Goal: Transaction & Acquisition: Obtain resource

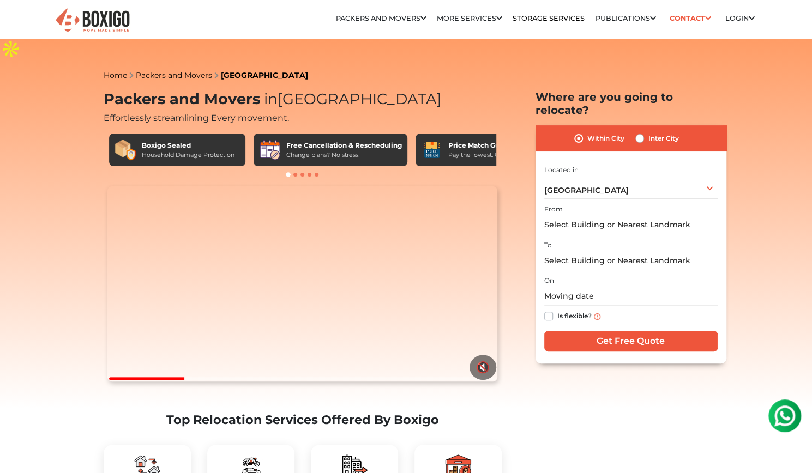
click at [648, 132] on label "Inter City" at bounding box center [663, 138] width 31 height 13
click at [641, 132] on input "Inter City" at bounding box center [639, 137] width 9 height 11
radio input "true"
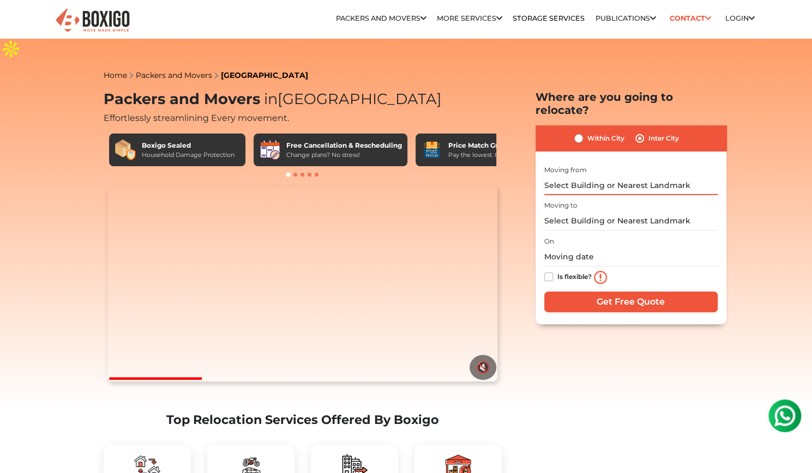
click at [576, 176] on input "text" at bounding box center [630, 185] width 173 height 19
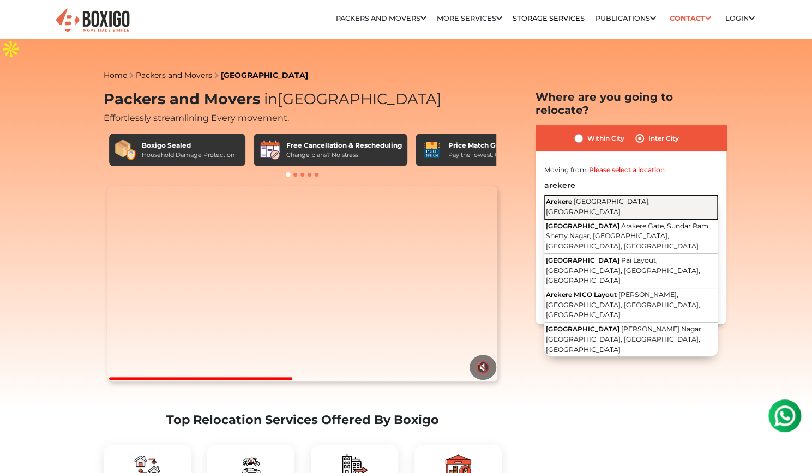
click at [596, 197] on span "[GEOGRAPHIC_DATA], [GEOGRAPHIC_DATA]" at bounding box center [598, 206] width 104 height 19
type input "Arekere, [GEOGRAPHIC_DATA], [GEOGRAPHIC_DATA]"
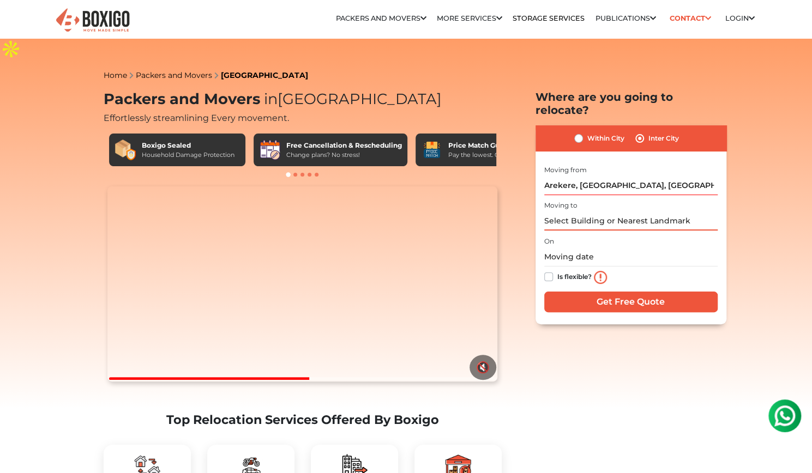
click at [597, 212] on input "text" at bounding box center [630, 221] width 173 height 19
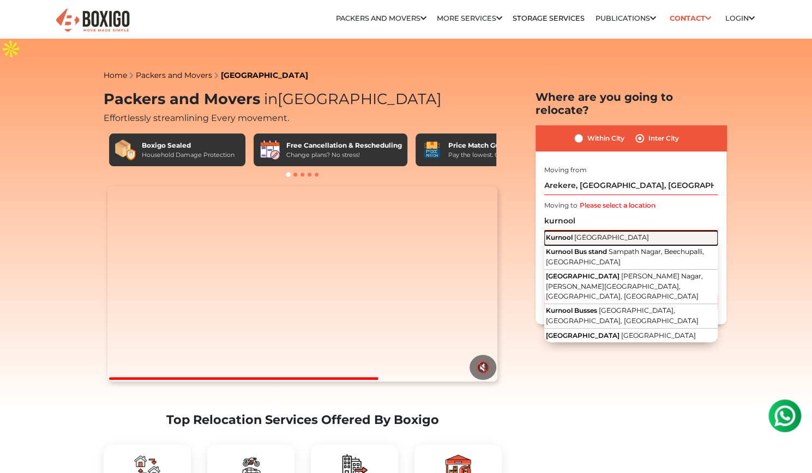
click at [597, 233] on span "[GEOGRAPHIC_DATA]" at bounding box center [611, 237] width 75 height 8
type input "[GEOGRAPHIC_DATA], [GEOGRAPHIC_DATA]"
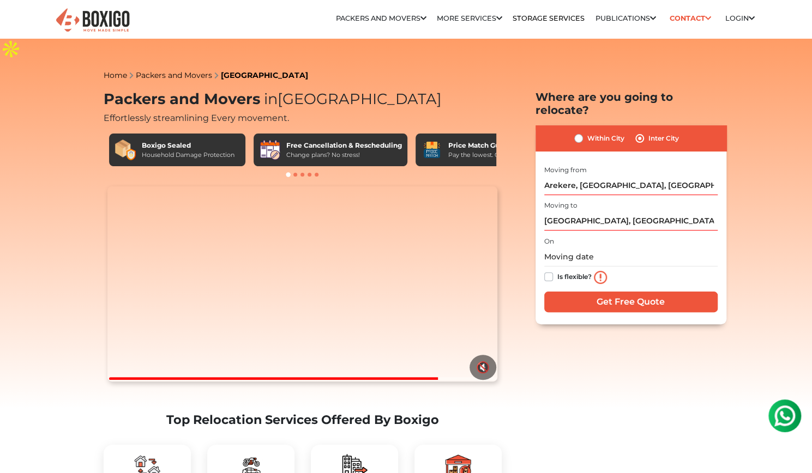
click at [557, 270] on label "Is flexible?" at bounding box center [574, 275] width 34 height 11
click at [548, 270] on input "Is flexible?" at bounding box center [548, 275] width 9 height 11
click at [557, 270] on label "Is flexible?" at bounding box center [574, 275] width 34 height 11
click at [549, 270] on input "Is flexible?" at bounding box center [548, 275] width 9 height 11
click at [557, 270] on label "Is flexible?" at bounding box center [574, 275] width 34 height 11
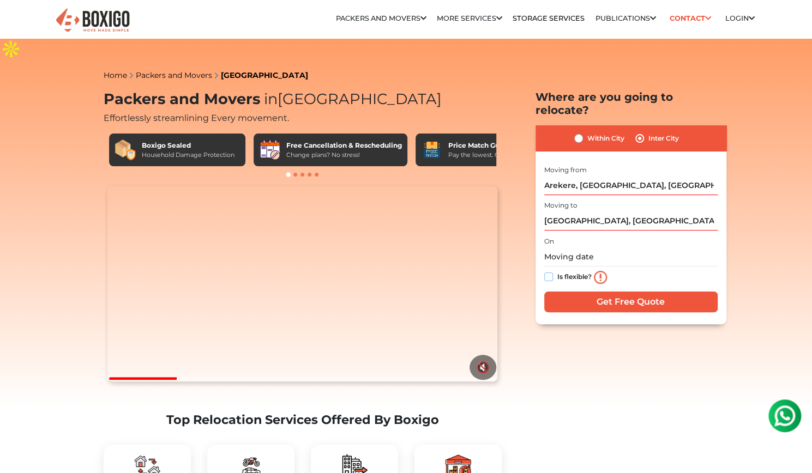
click at [545, 270] on input "Is flexible?" at bounding box center [548, 275] width 9 height 11
checkbox input "true"
click at [615, 248] on input "text" at bounding box center [630, 257] width 173 height 19
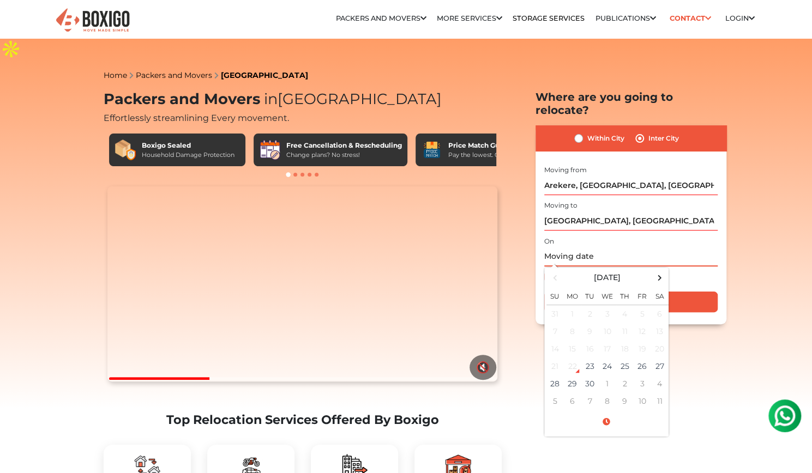
click at [615, 248] on input "text" at bounding box center [630, 257] width 173 height 19
click at [710, 292] on input "Get Free Quote" at bounding box center [630, 302] width 173 height 21
click at [589, 248] on input "text" at bounding box center [630, 257] width 173 height 19
click at [592, 375] on td "30" at bounding box center [589, 383] width 17 height 17
type input "[DATE] 12:00 AM"
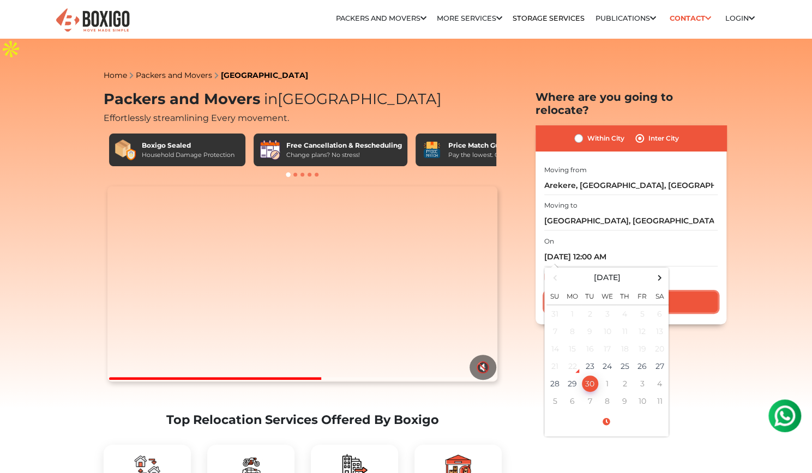
click at [689, 292] on input "Get Free Quote" at bounding box center [630, 302] width 173 height 21
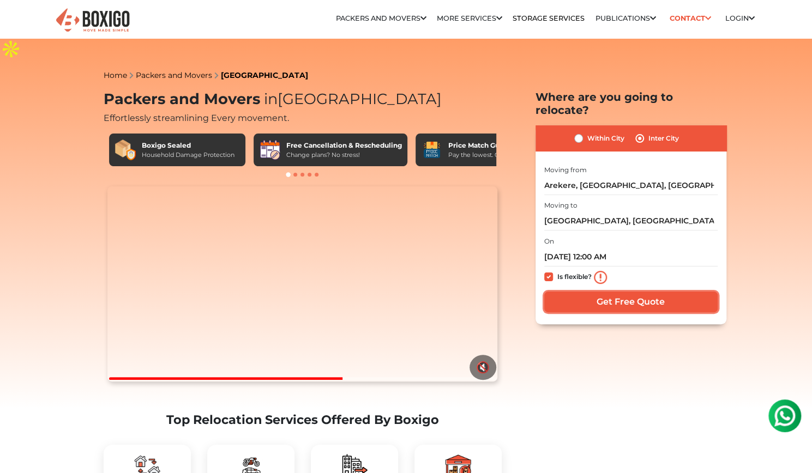
click at [631, 292] on input "Get Free Quote" at bounding box center [630, 302] width 173 height 21
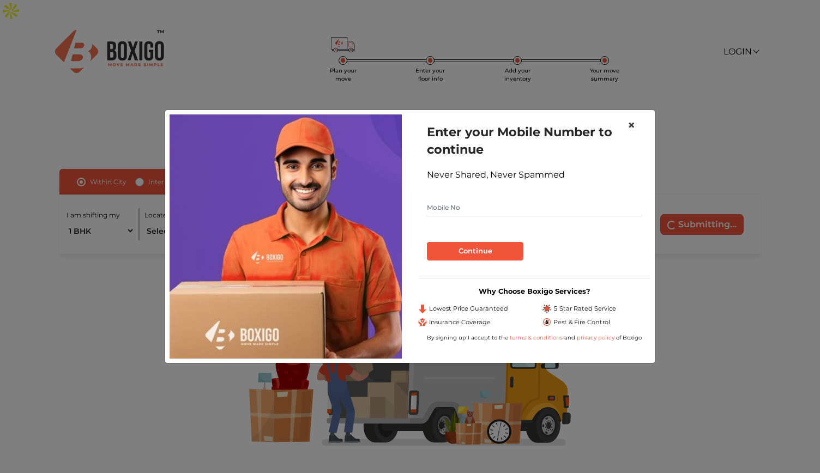
click at [626, 124] on button "×" at bounding box center [631, 125] width 25 height 31
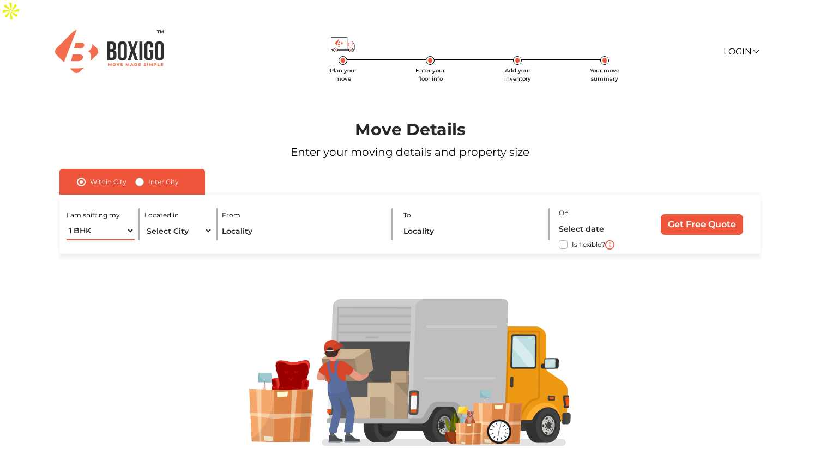
click at [108, 221] on select "1 BHK 2 BHK 3 BHK 3 + BHK FEW ITEMS" at bounding box center [101, 230] width 68 height 19
select select "2 BHK"
click at [67, 221] on select "1 BHK 2 BHK 3 BHK 3 + BHK FEW ITEMS" at bounding box center [101, 230] width 68 height 19
click at [188, 221] on select "Select City Bangalore Bengaluru Bhopal Bhubaneswar Chennai Coimbatore Cuttack D…" at bounding box center [178, 230] width 68 height 19
click at [148, 176] on label "Inter City" at bounding box center [163, 182] width 31 height 13
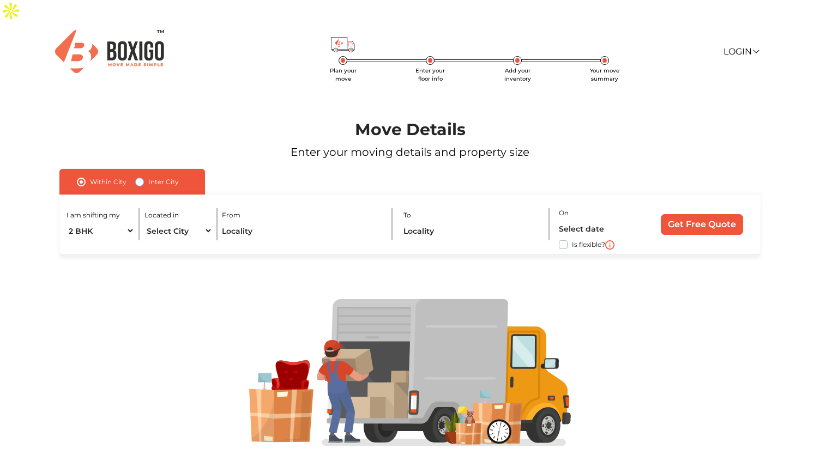
click at [138, 176] on input "Inter City" at bounding box center [139, 181] width 9 height 11
radio input "true"
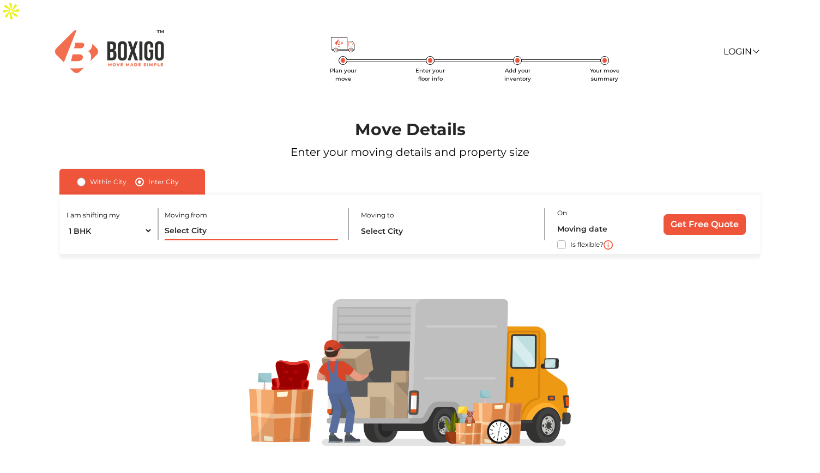
click at [189, 221] on input "text" at bounding box center [251, 230] width 173 height 19
type input "k"
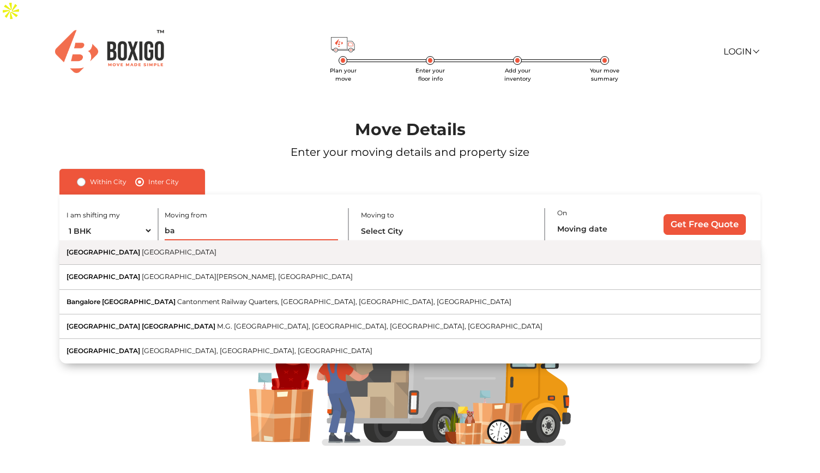
type input "b"
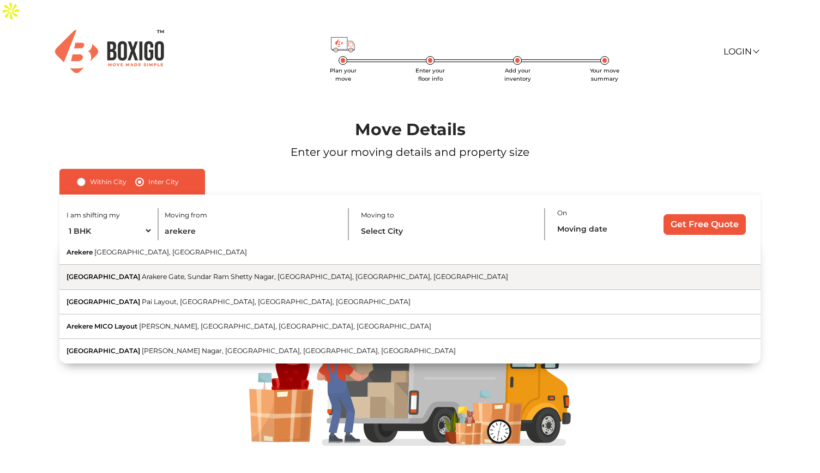
click at [184, 273] on span "Arakere Gate, Sundar Ram Shetty Nagar, [GEOGRAPHIC_DATA], [GEOGRAPHIC_DATA], [G…" at bounding box center [325, 277] width 366 height 8
type input "Arekere Gate Junction, Arakere Gate, Sundar Ram Shetty Nagar, Bilekahalli, Beng…"
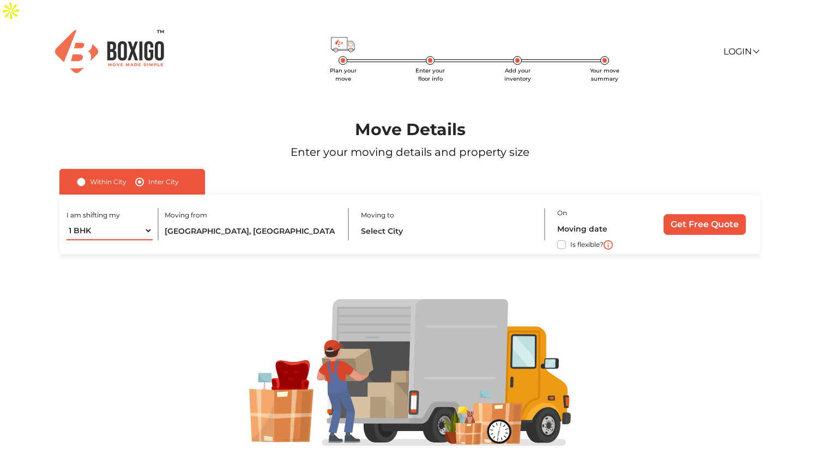
click at [122, 221] on select "1 BHK 2 BHK 3 BHK 3 + BHK FEW ITEMS" at bounding box center [110, 230] width 86 height 19
select select "2 BHK"
click at [67, 221] on select "1 BHK 2 BHK 3 BHK 3 + BHK FEW ITEMS" at bounding box center [110, 230] width 86 height 19
click at [404, 221] on input "text" at bounding box center [447, 230] width 173 height 19
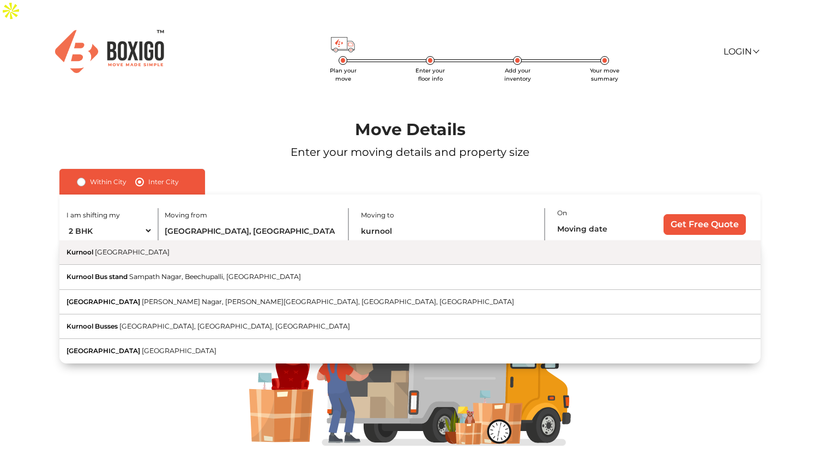
click at [365, 240] on button "Kurnool [GEOGRAPHIC_DATA]" at bounding box center [409, 252] width 701 height 25
type input "[GEOGRAPHIC_DATA], [GEOGRAPHIC_DATA]"
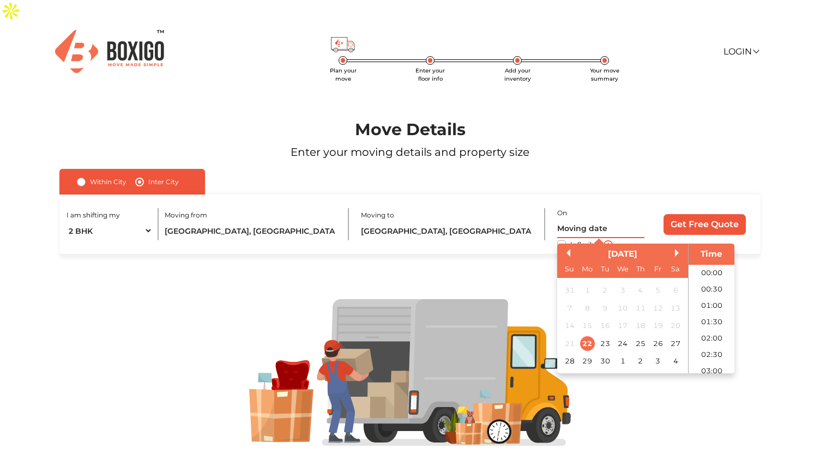
click at [577, 219] on input "text" at bounding box center [600, 228] width 87 height 19
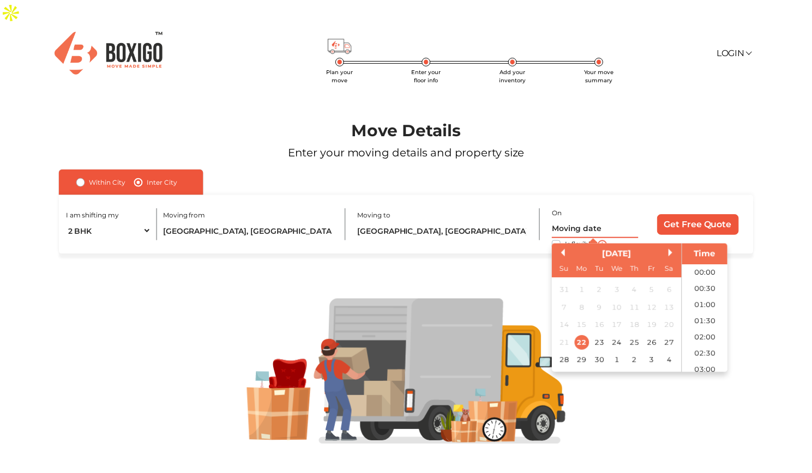
scroll to position [461, 0]
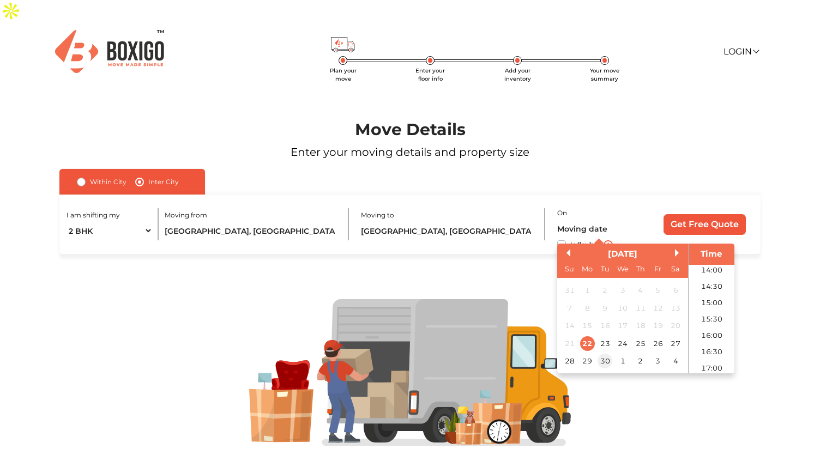
click at [611, 354] on div "30" at bounding box center [604, 361] width 15 height 15
type input "30/09/2025 12:00 AM"
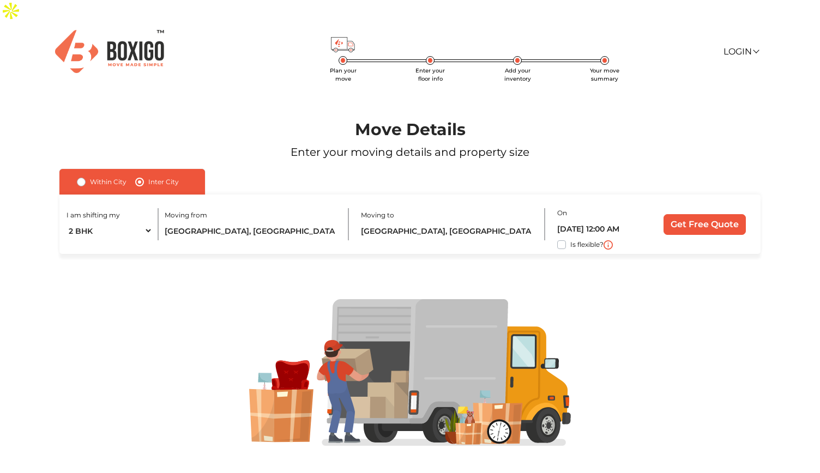
click at [768, 254] on div at bounding box center [410, 373] width 771 height 238
click at [704, 214] on input "Get Free Quote" at bounding box center [704, 224] width 82 height 21
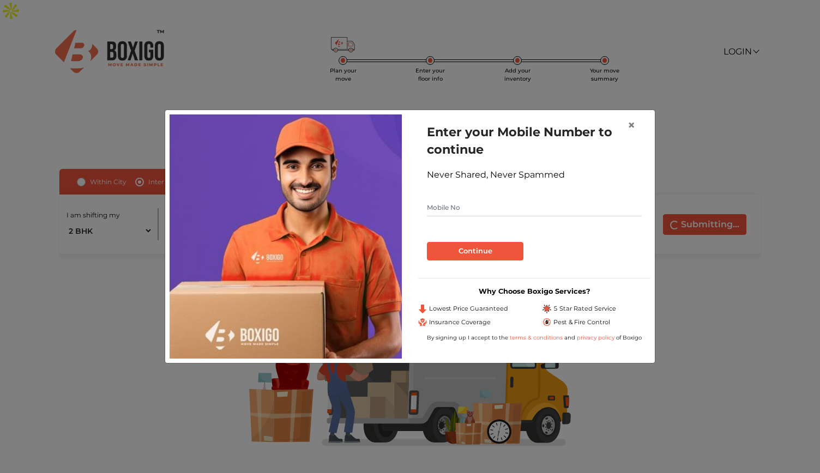
click at [500, 204] on input "text" at bounding box center [534, 207] width 215 height 17
type input "8436242016"
click at [481, 250] on button "Continue" at bounding box center [475, 251] width 96 height 19
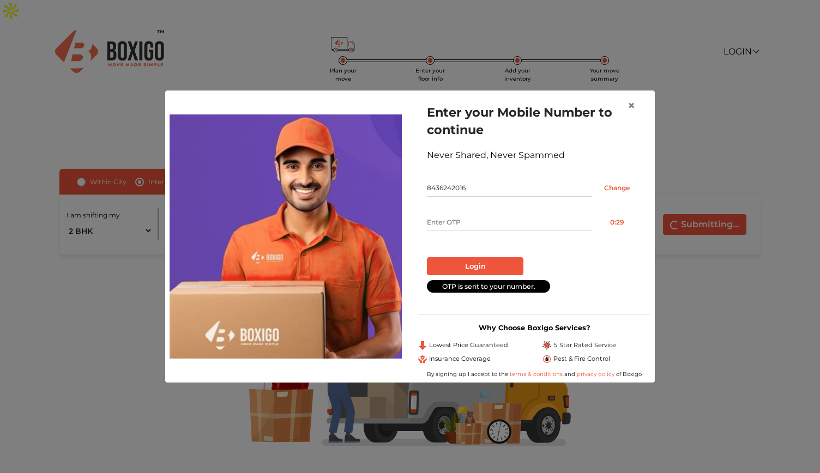
click at [501, 221] on input "text" at bounding box center [509, 222] width 165 height 17
type input "7623"
click at [476, 263] on button "Login" at bounding box center [475, 266] width 96 height 19
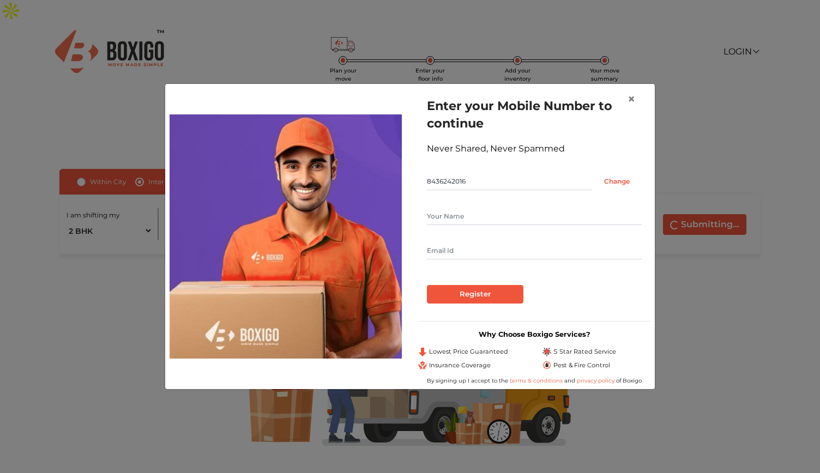
click at [466, 215] on input "text" at bounding box center [534, 216] width 215 height 17
type input "Mahesh"
click at [462, 251] on input "text" at bounding box center [534, 250] width 215 height 17
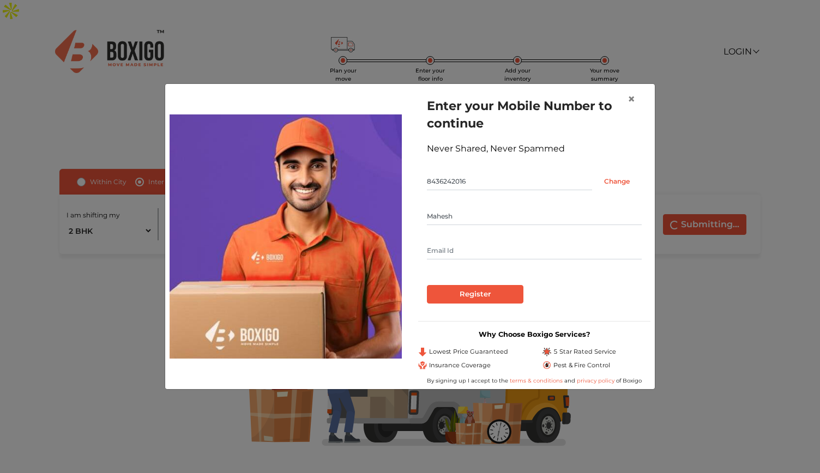
click at [462, 251] on input "text" at bounding box center [534, 250] width 215 height 17
click at [461, 292] on input "Register" at bounding box center [475, 294] width 96 height 19
type input "gurrammahesh7@gmail.com"
click at [427, 285] on input "Register" at bounding box center [475, 294] width 96 height 19
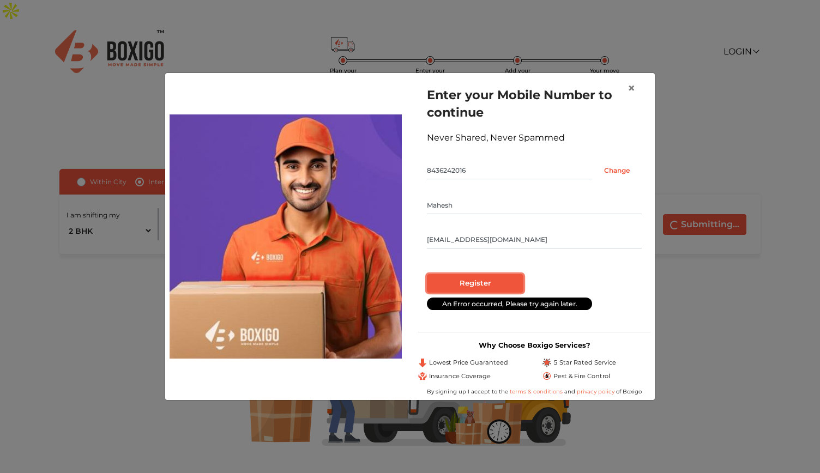
click at [471, 276] on input "Register" at bounding box center [475, 283] width 96 height 19
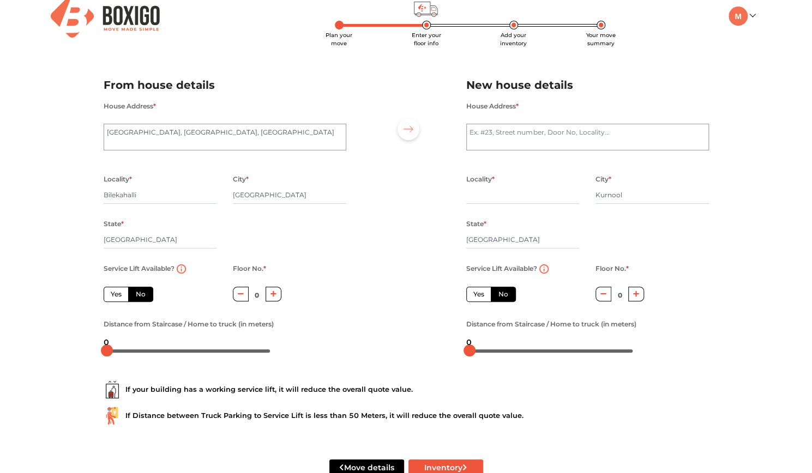
scroll to position [45, 0]
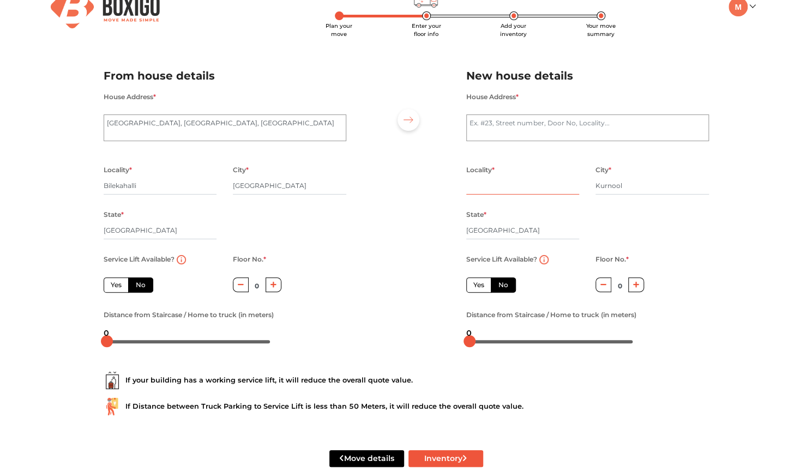
click at [478, 177] on input "text" at bounding box center [522, 185] width 113 height 17
type input "kurnool"
click at [542, 114] on textarea "House Address *" at bounding box center [587, 127] width 243 height 27
type textarea "7474, kurnool"
click at [365, 168] on div at bounding box center [406, 204] width 104 height 300
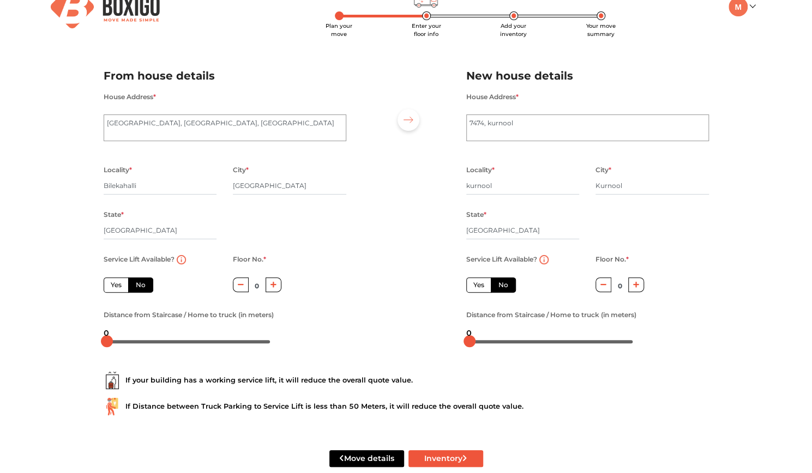
click at [276, 282] on icon "button" at bounding box center [273, 285] width 6 height 6
type input "1"
click at [362, 245] on div at bounding box center [406, 204] width 104 height 300
click at [449, 450] on button "Inventory" at bounding box center [445, 458] width 75 height 17
radio input "true"
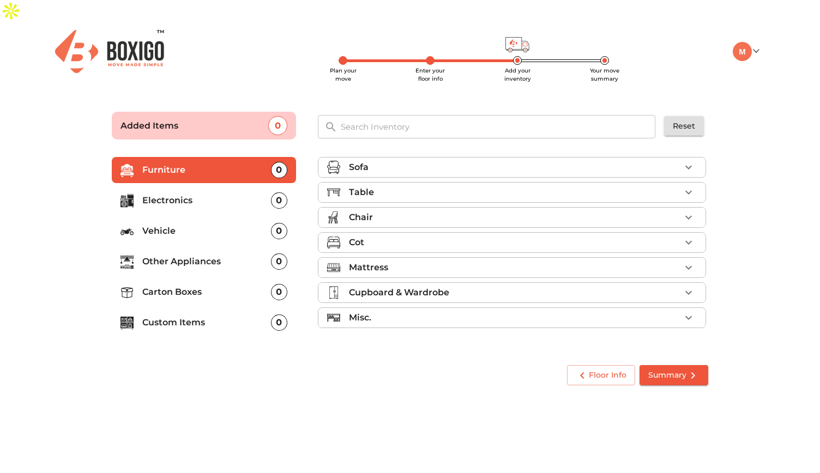
click at [678, 161] on div "Sofa" at bounding box center [514, 167] width 331 height 13
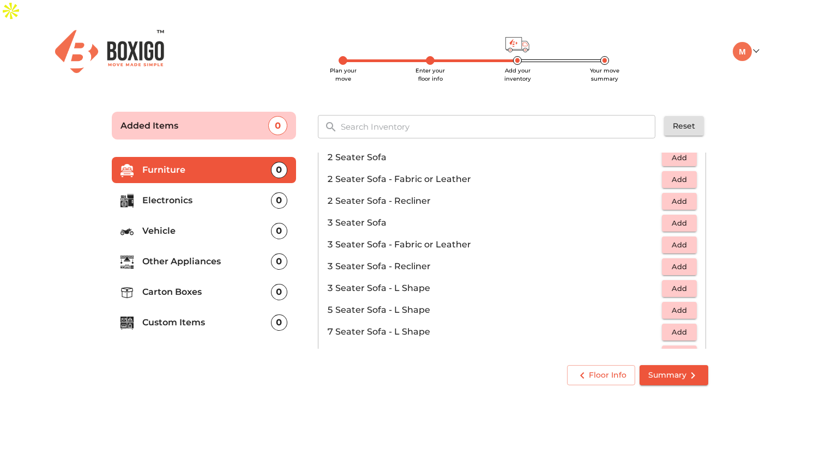
scroll to position [96, 0]
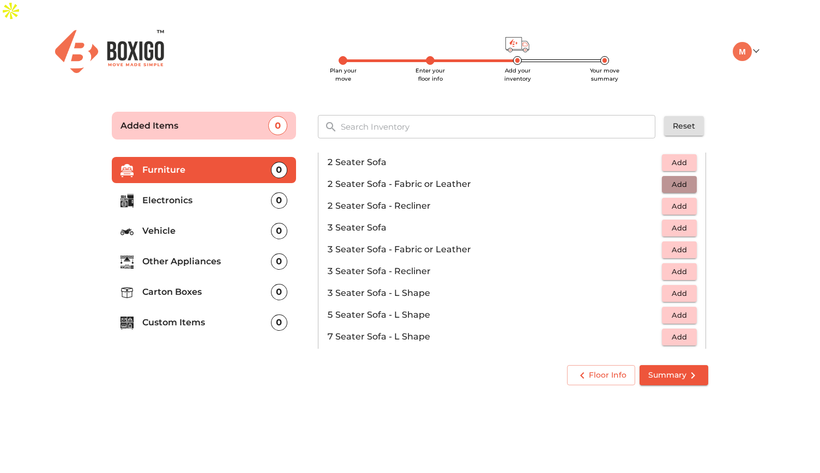
click at [667, 178] on span "Add" at bounding box center [679, 184] width 24 height 13
click at [671, 244] on span "Add" at bounding box center [679, 250] width 24 height 13
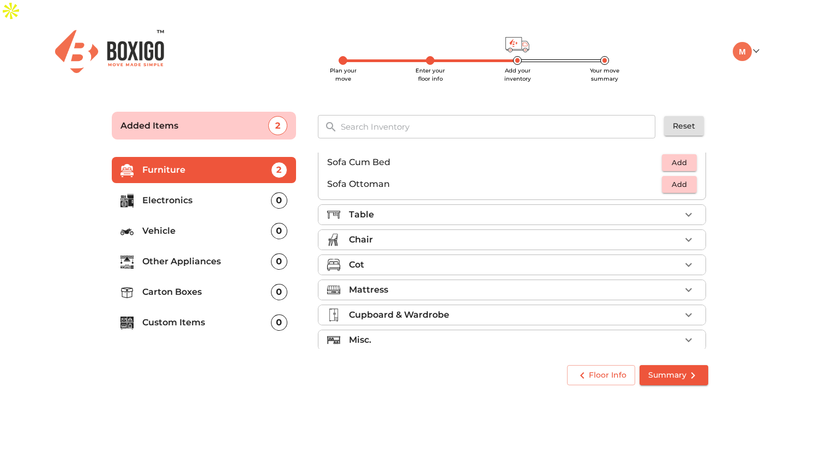
scroll to position [320, 0]
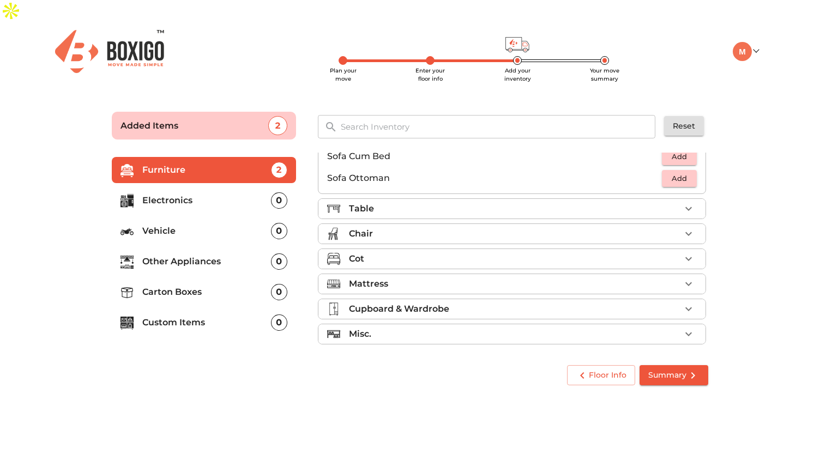
click at [597, 202] on div "Table" at bounding box center [514, 208] width 331 height 13
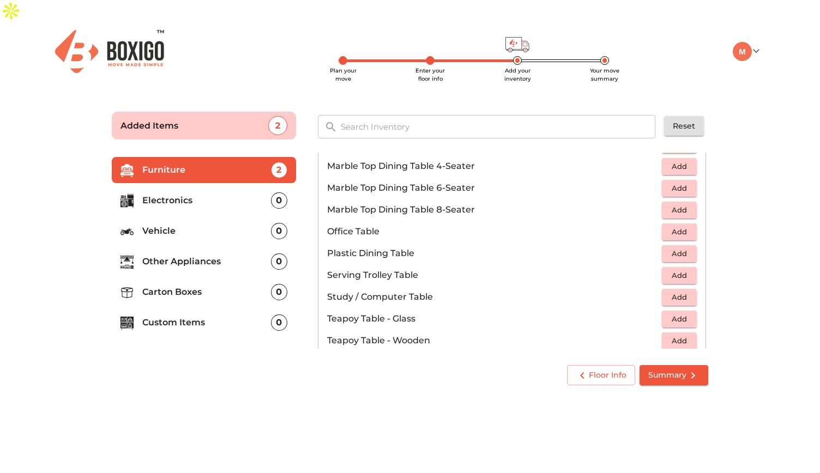
scroll to position [514, 0]
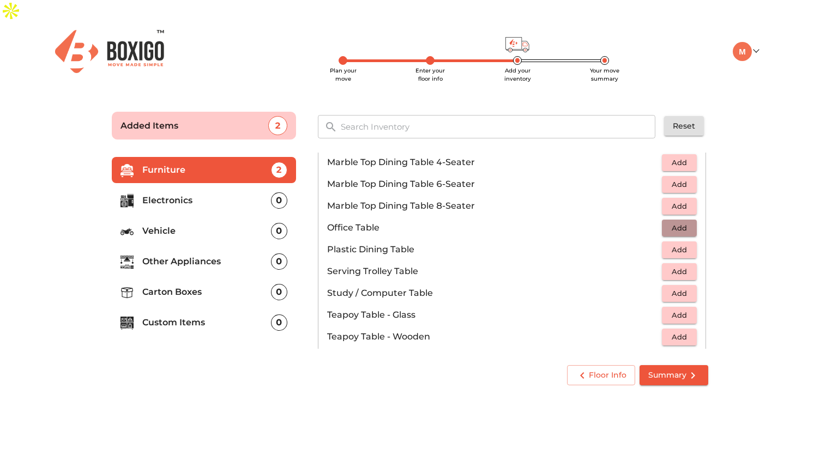
click at [675, 222] on span "Add" at bounding box center [679, 228] width 24 height 13
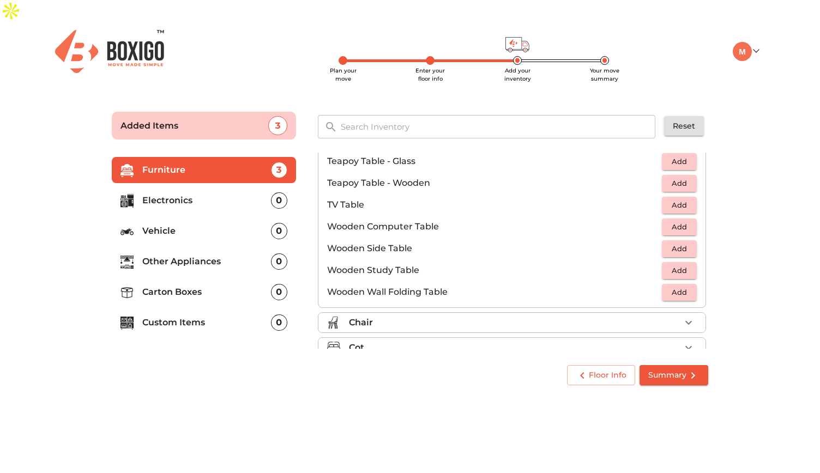
scroll to position [676, 0]
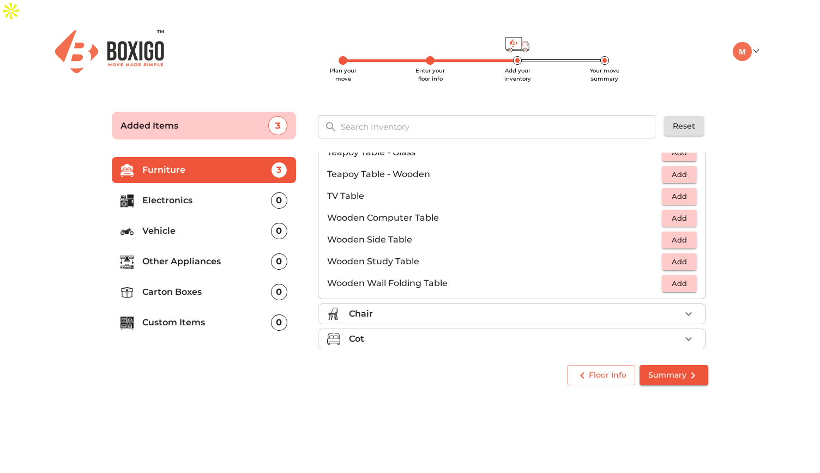
click at [573, 307] on div "Chair" at bounding box center [514, 313] width 331 height 13
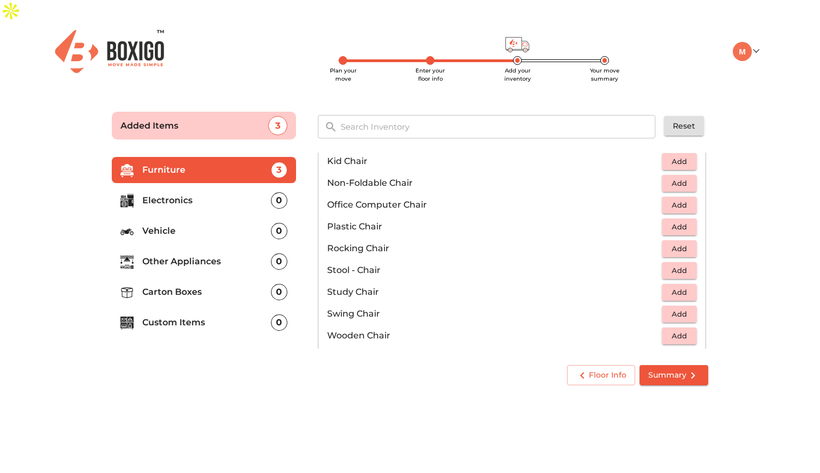
scroll to position [343, 0]
click at [679, 221] on span "Add" at bounding box center [679, 227] width 24 height 13
click at [682, 221] on icon "button" at bounding box center [688, 227] width 13 height 13
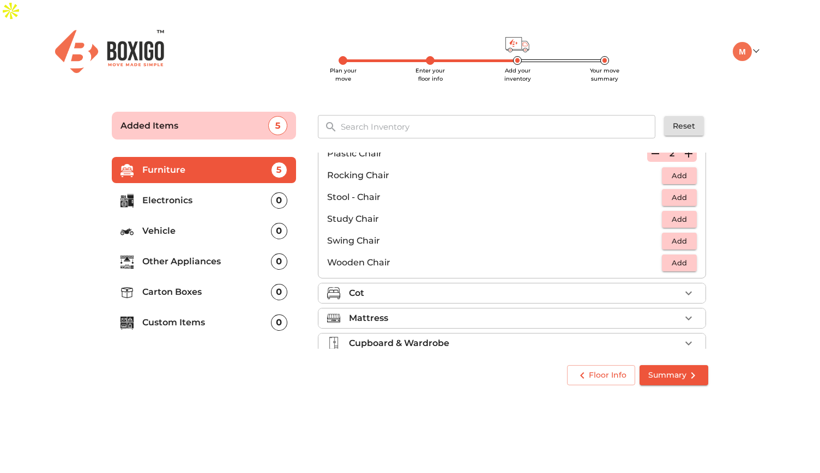
scroll to position [450, 0]
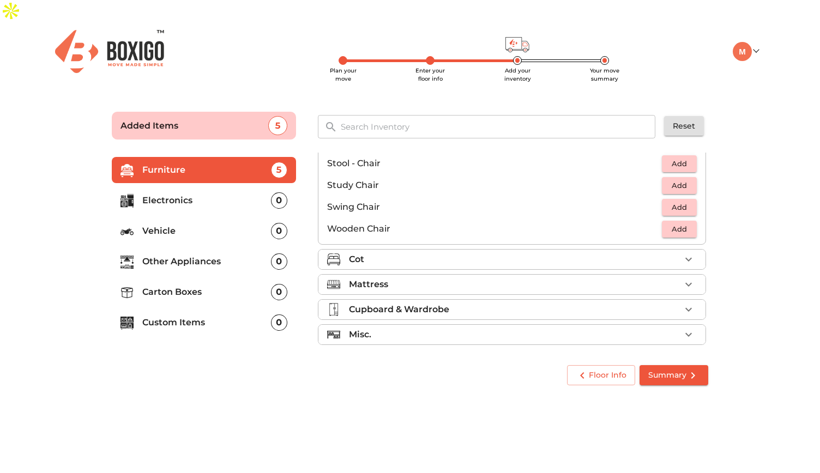
click at [547, 253] on div "Cot" at bounding box center [514, 259] width 331 height 13
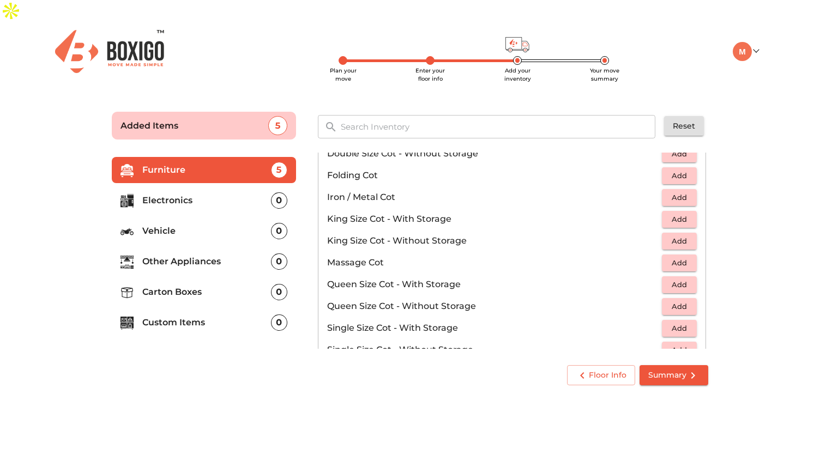
scroll to position [255, 0]
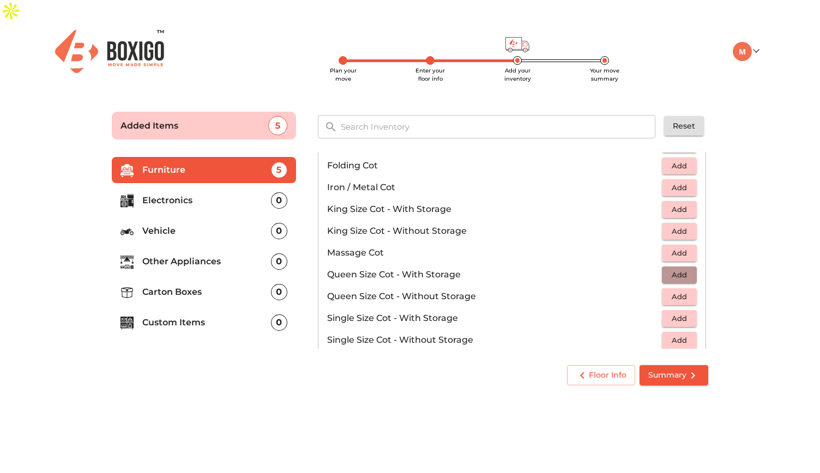
click at [673, 269] on span "Add" at bounding box center [679, 275] width 24 height 13
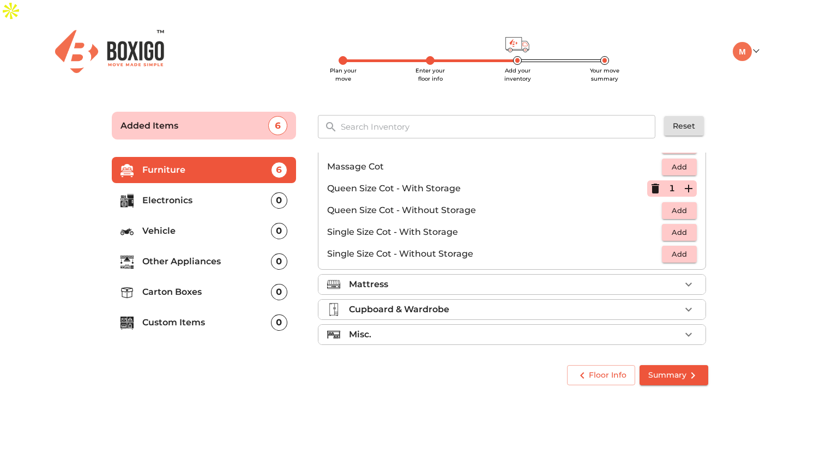
click at [563, 278] on div "Mattress" at bounding box center [514, 284] width 331 height 13
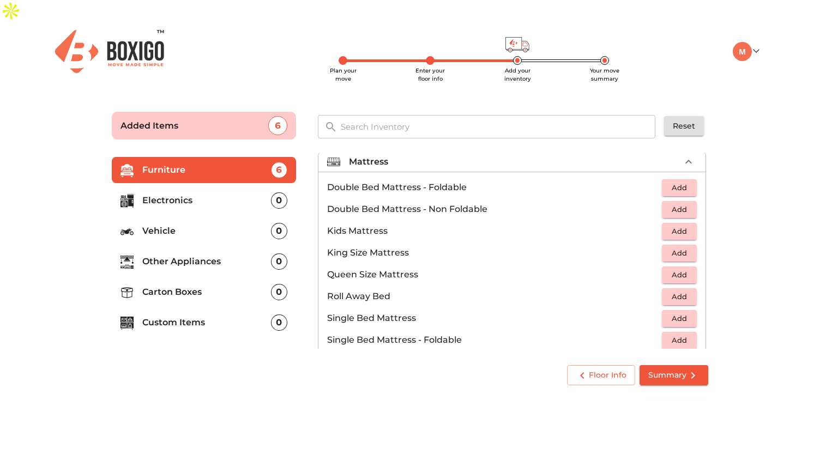
scroll to position [124, 0]
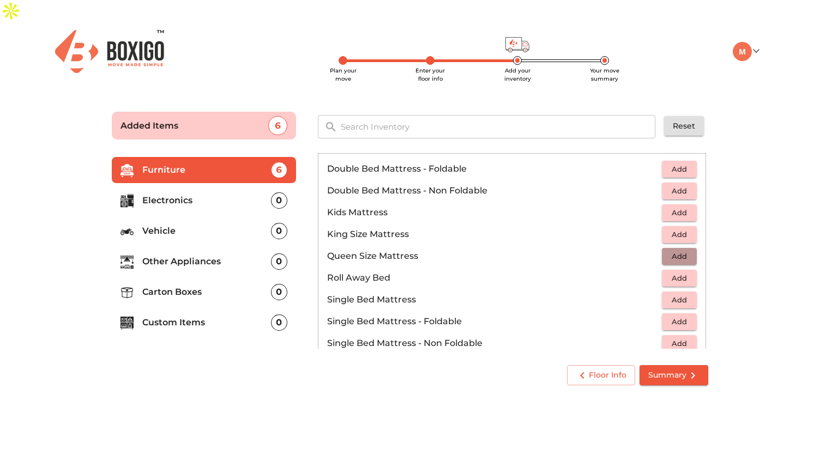
click at [672, 250] on span "Add" at bounding box center [679, 256] width 24 height 13
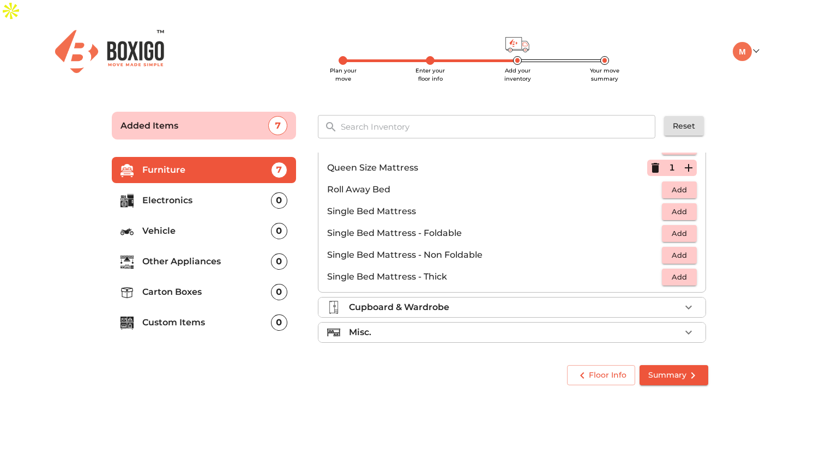
click at [543, 301] on div "Cupboard & Wardrobe" at bounding box center [514, 307] width 331 height 13
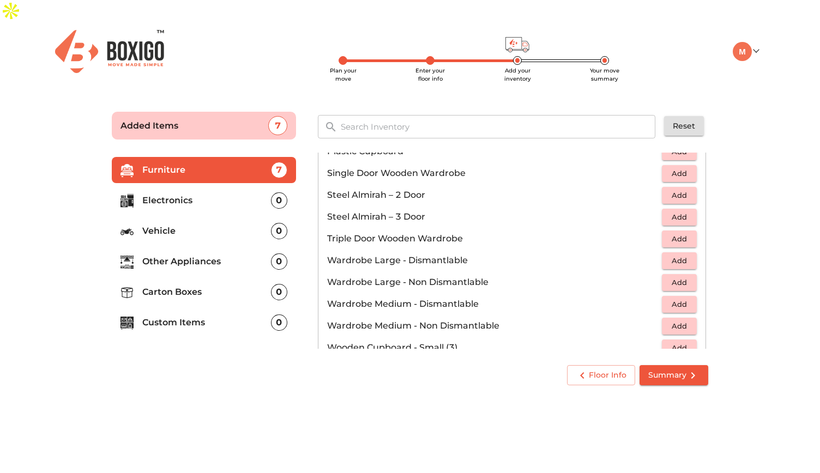
scroll to position [365, 0]
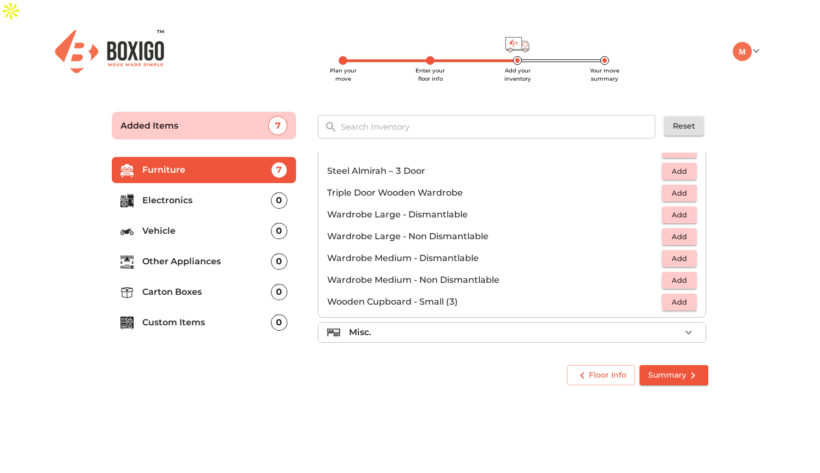
click at [544, 326] on div "Misc." at bounding box center [514, 332] width 331 height 13
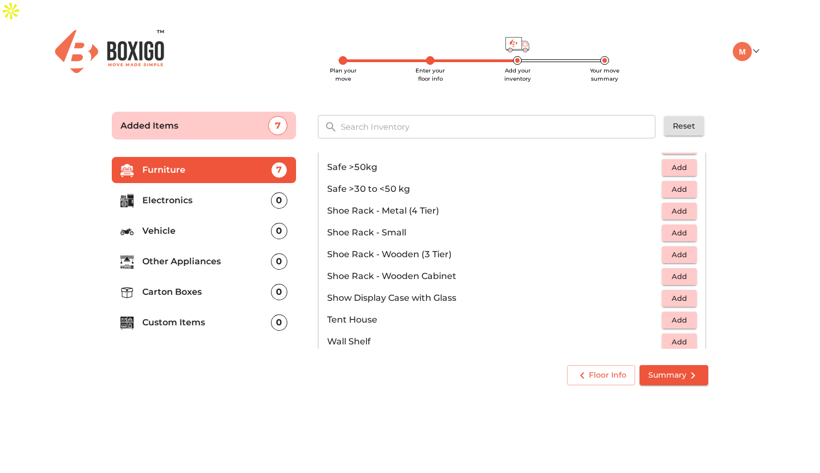
scroll to position [583, 0]
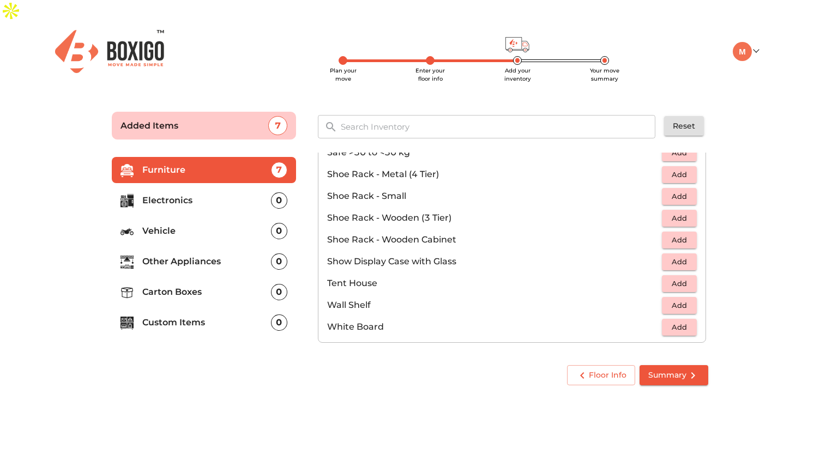
click at [184, 194] on p "Electronics" at bounding box center [206, 200] width 129 height 13
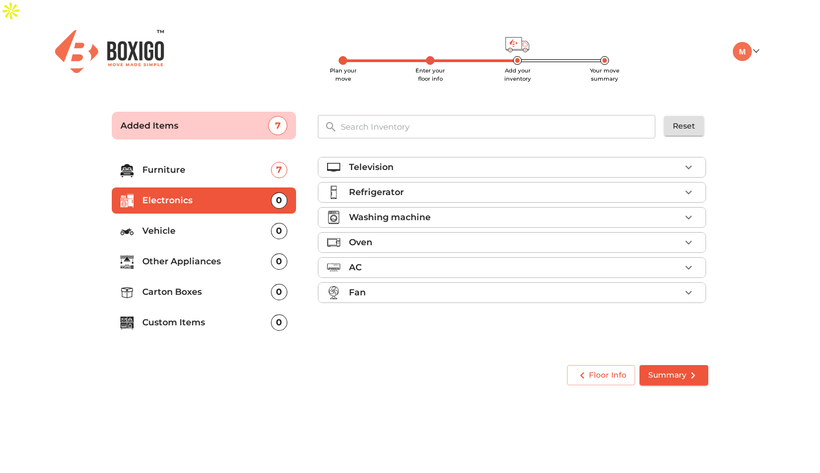
scroll to position [0, 0]
click at [438, 161] on div "Television" at bounding box center [514, 167] width 331 height 13
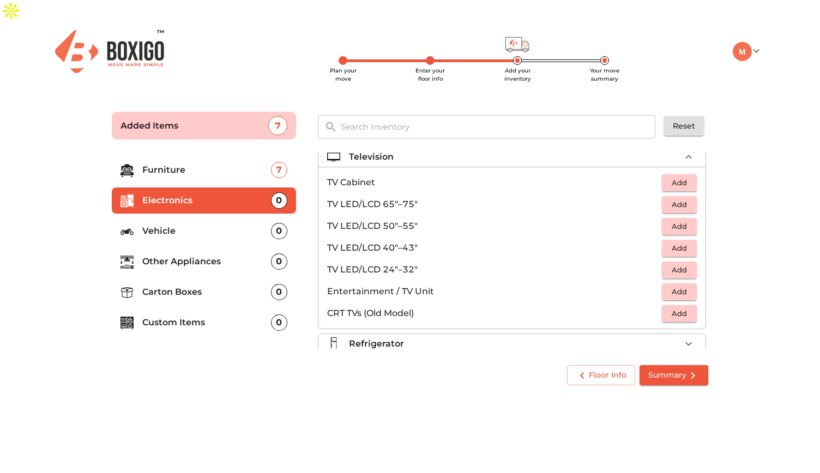
scroll to position [9, 0]
click at [683, 222] on span "Add" at bounding box center [679, 228] width 24 height 13
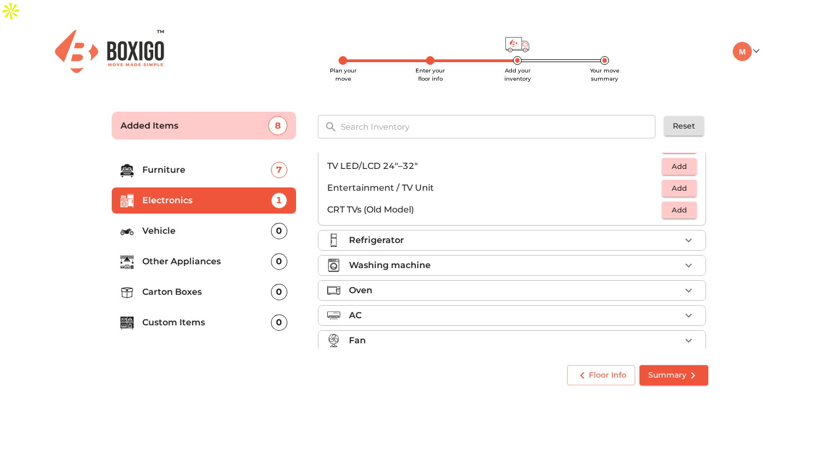
scroll to position [114, 0]
click at [491, 233] on div "Refrigerator" at bounding box center [514, 239] width 331 height 13
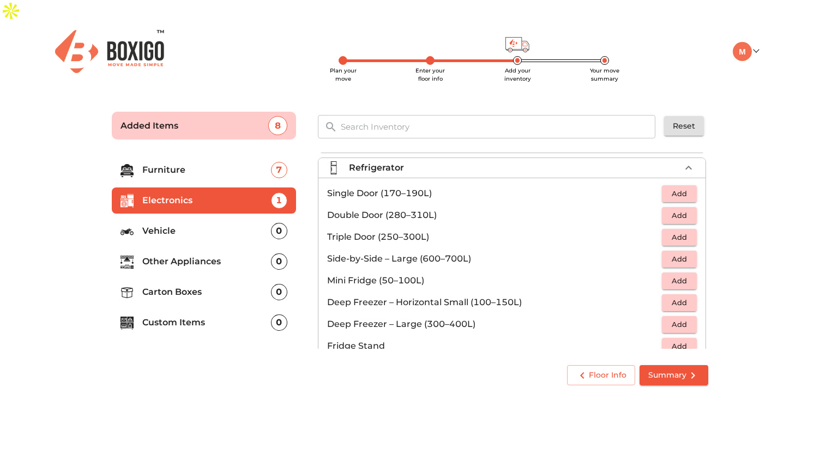
scroll to position [25, 0]
click at [674, 209] on span "Add" at bounding box center [679, 215] width 24 height 13
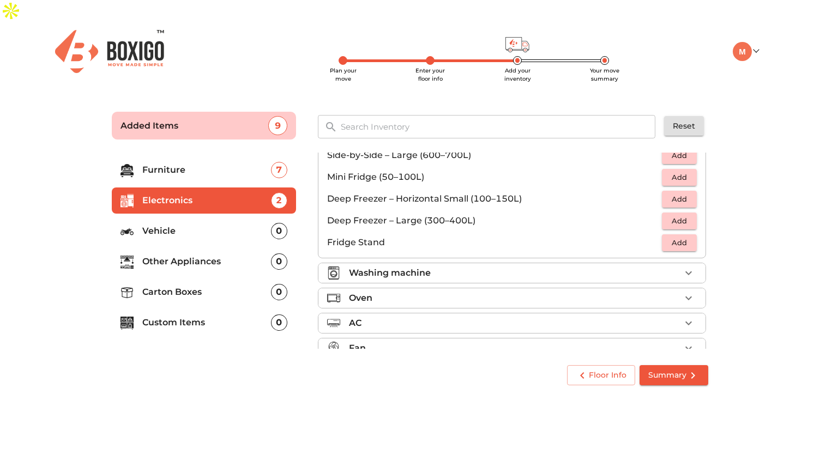
scroll to position [129, 0]
click at [547, 266] on div "Washing machine" at bounding box center [514, 272] width 331 height 13
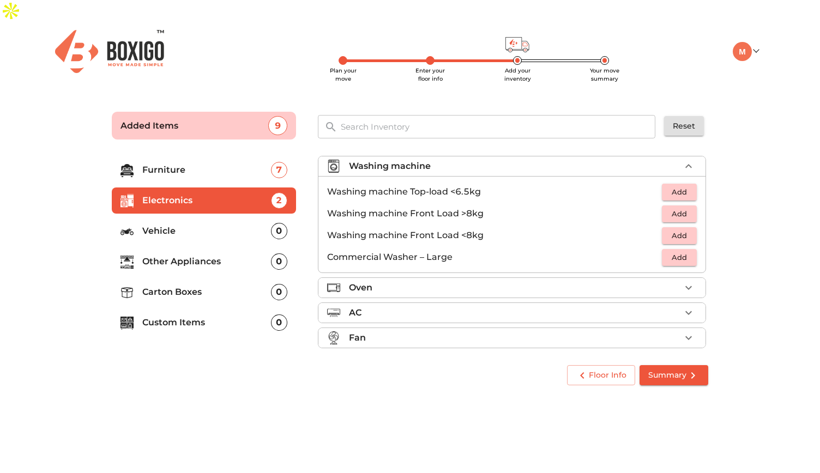
scroll to position [50, 0]
click at [676, 209] on span "Add" at bounding box center [679, 215] width 24 height 13
click at [532, 283] on div "Oven" at bounding box center [514, 289] width 331 height 13
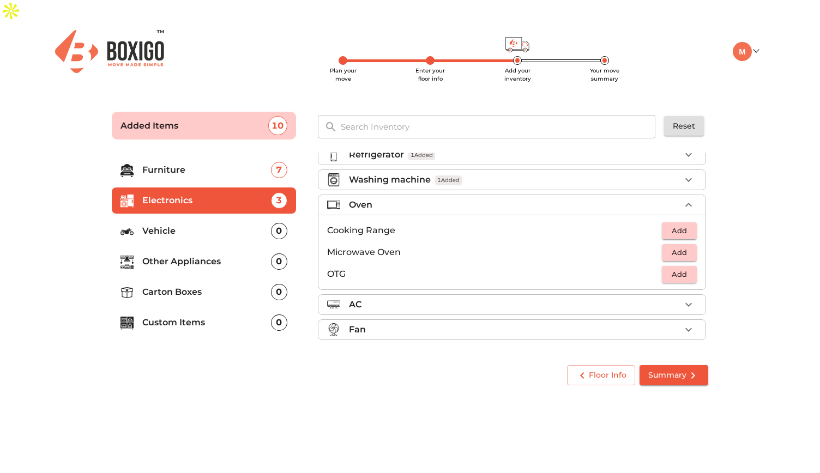
scroll to position [35, 0]
click at [530, 301] on div "AC" at bounding box center [514, 307] width 331 height 13
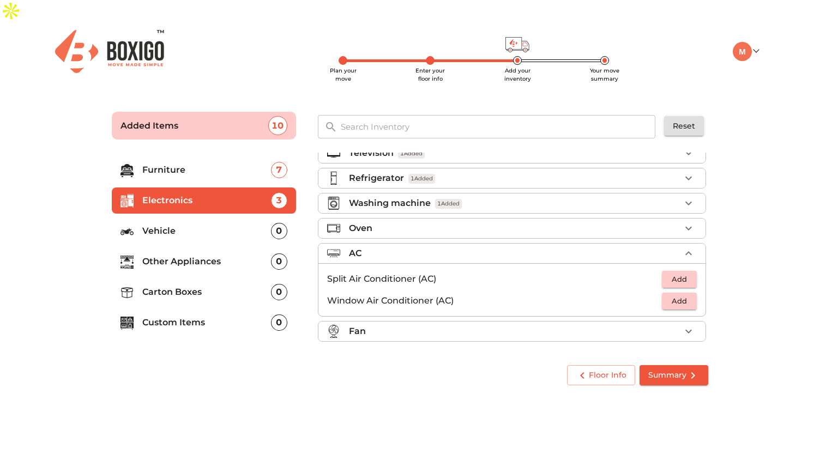
scroll to position [13, 0]
click at [671, 274] on span "Add" at bounding box center [679, 280] width 24 height 13
click at [206, 225] on p "Vehicle" at bounding box center [206, 231] width 129 height 13
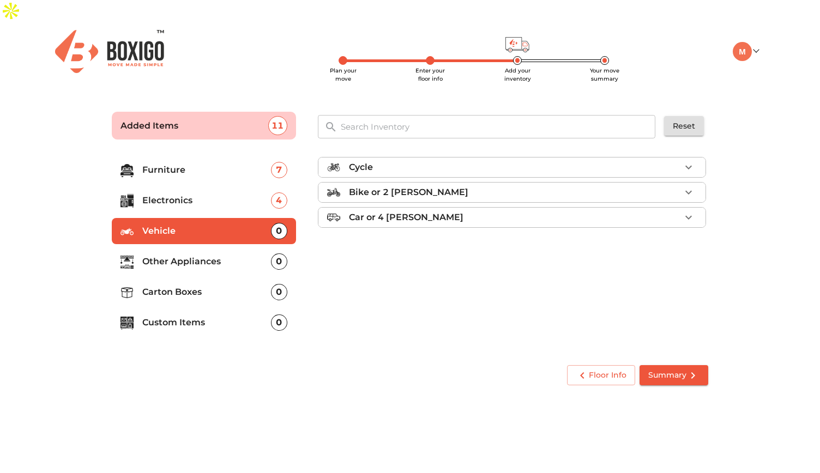
click at [467, 186] on div "Bike or 2 wheeler" at bounding box center [514, 192] width 331 height 13
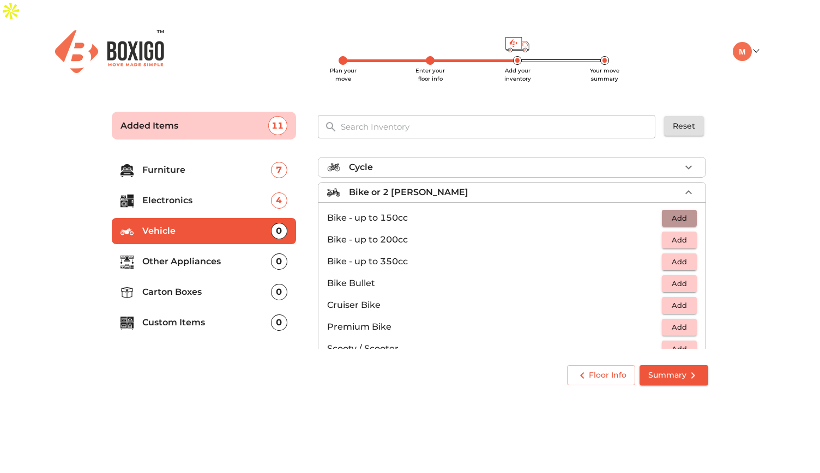
click at [677, 212] on span "Add" at bounding box center [679, 218] width 24 height 13
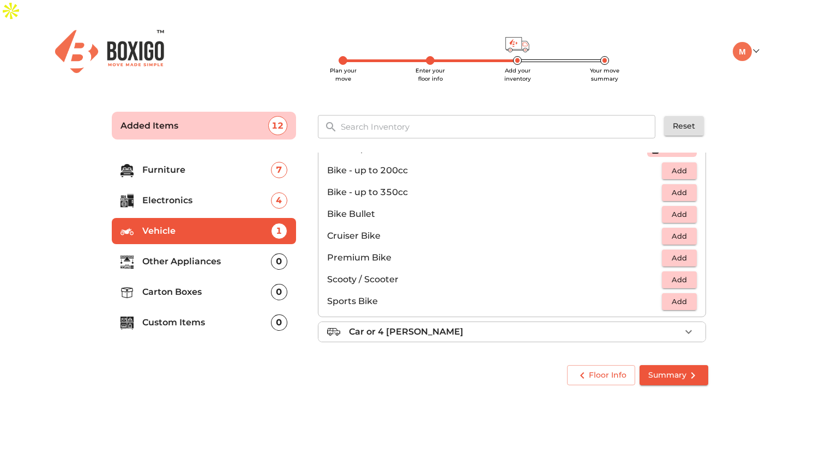
scroll to position [70, 0]
click at [195, 255] on p "Other Appliances" at bounding box center [206, 261] width 129 height 13
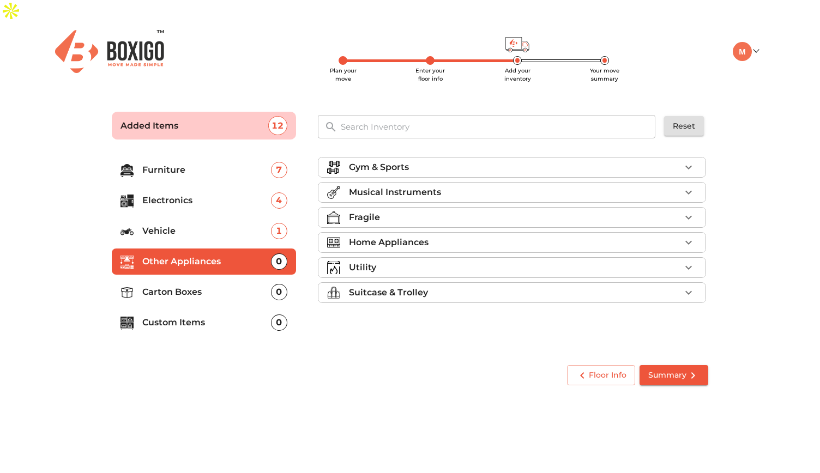
scroll to position [0, 0]
click at [510, 236] on div "Home Appliances" at bounding box center [514, 242] width 331 height 13
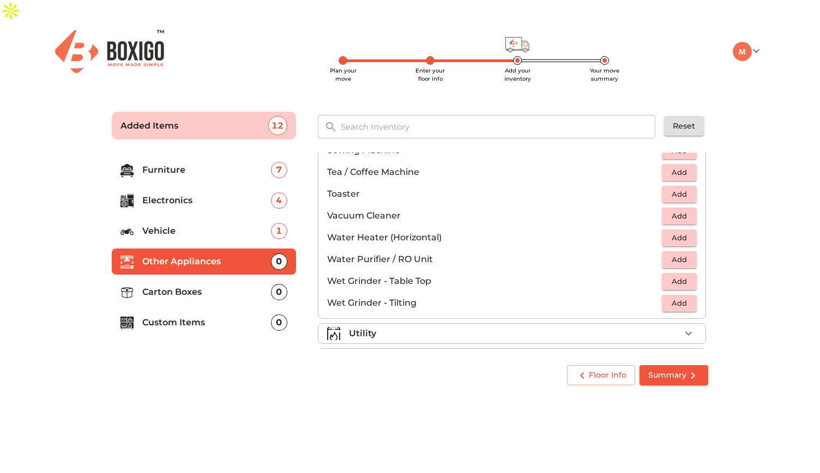
scroll to position [755, 0]
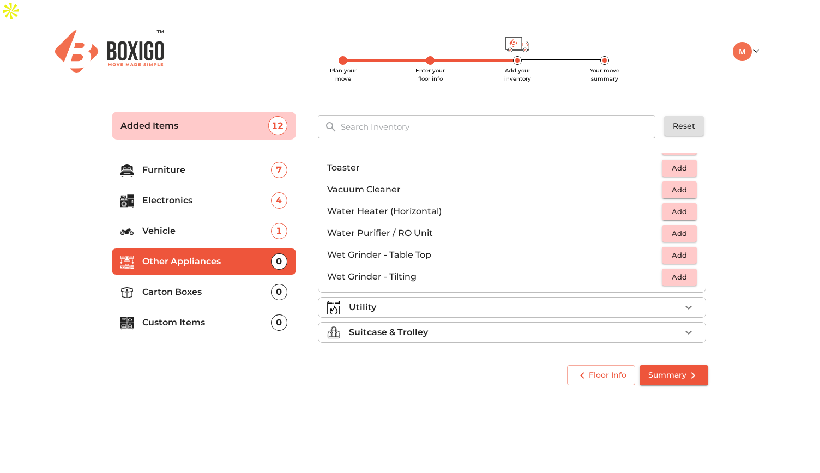
click at [491, 301] on div "Utility" at bounding box center [514, 307] width 331 height 13
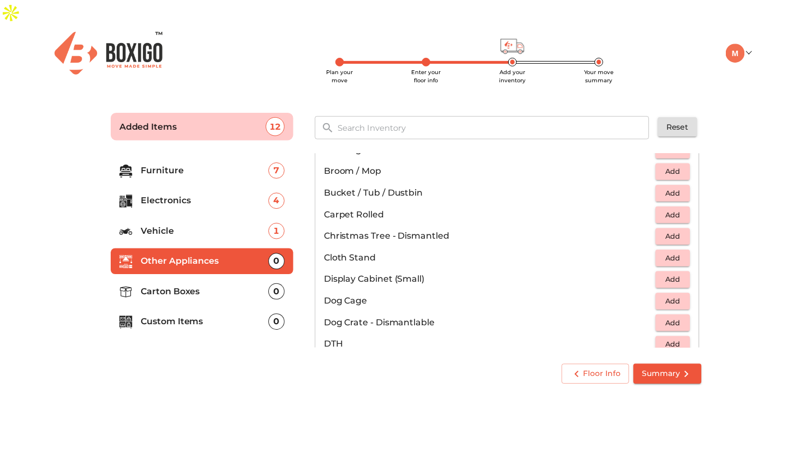
scroll to position [237, 0]
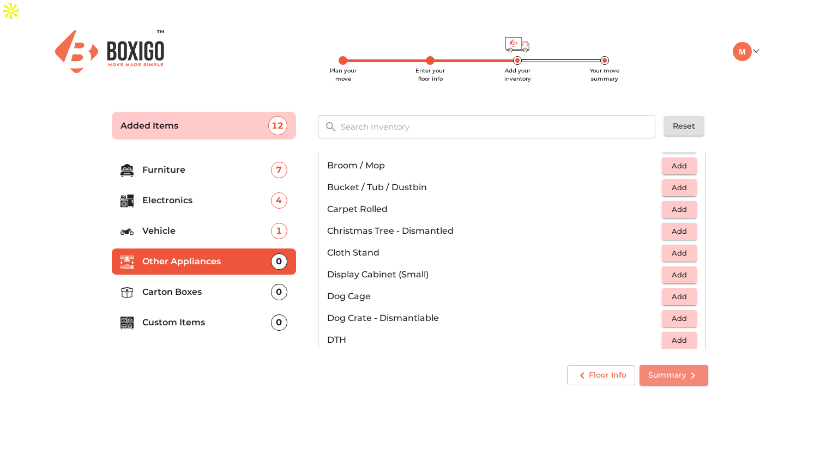
click at [684, 369] on span "Summary" at bounding box center [673, 376] width 51 height 14
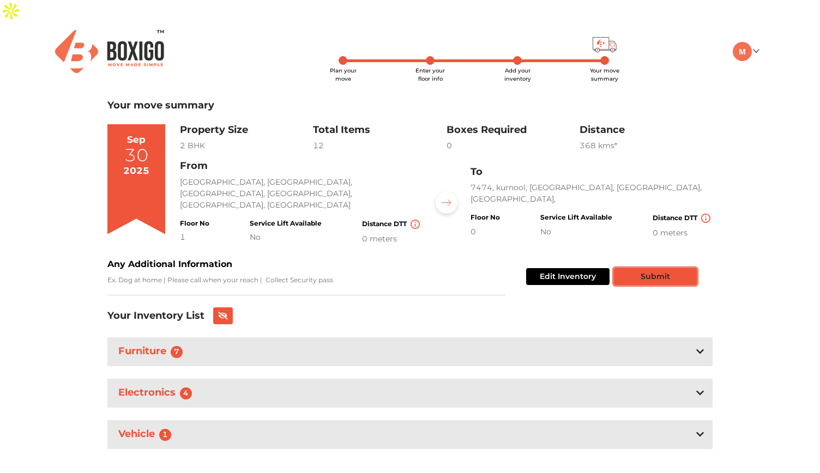
click at [642, 268] on button "Submit" at bounding box center [655, 276] width 83 height 17
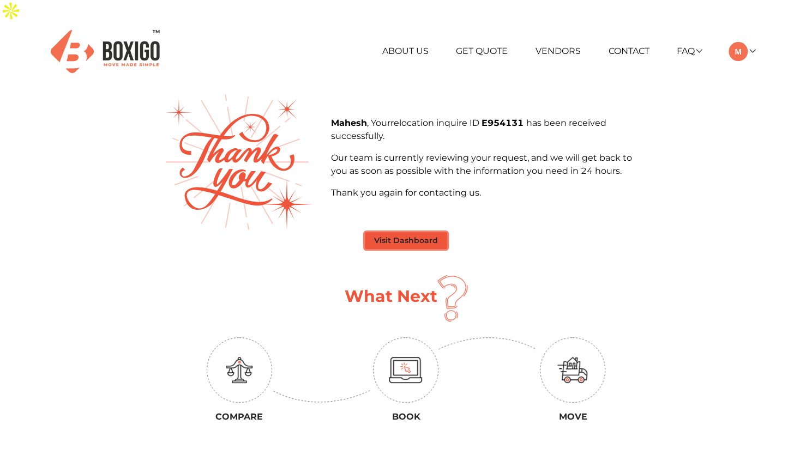
click at [417, 232] on button "Visit Dashboard" at bounding box center [406, 240] width 82 height 17
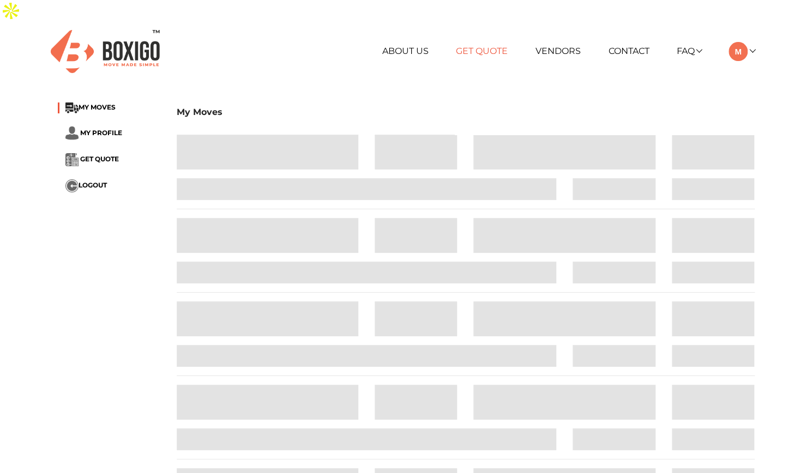
click at [484, 46] on link "Get Quote" at bounding box center [482, 51] width 52 height 10
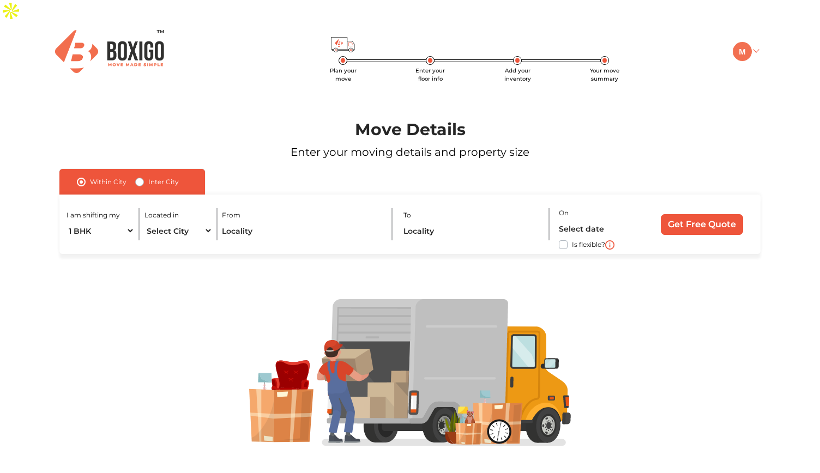
click at [738, 42] on img at bounding box center [742, 51] width 19 height 19
click at [769, 78] on link "My Profile" at bounding box center [773, 88] width 87 height 20
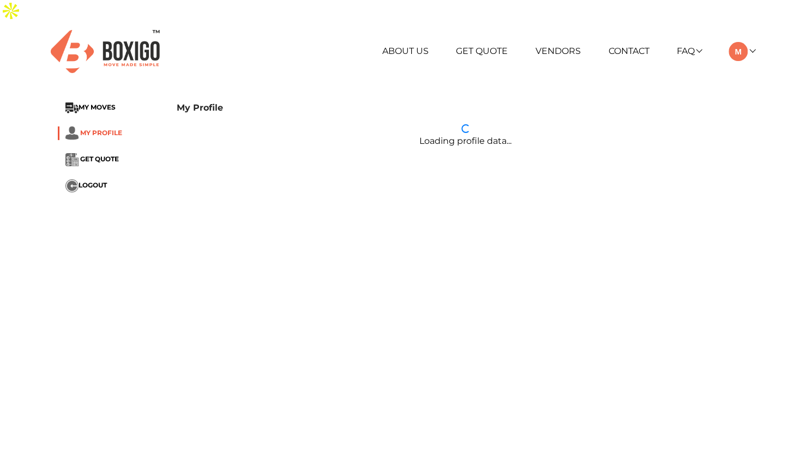
click at [99, 129] on span "MY PROFILE" at bounding box center [101, 133] width 42 height 8
click at [67, 102] on img at bounding box center [71, 107] width 13 height 11
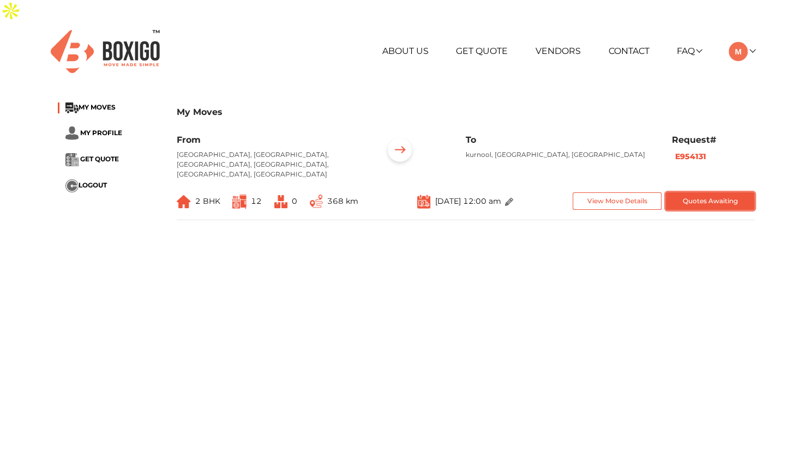
click at [705, 192] on button "Quotes Awaiting" at bounding box center [710, 201] width 89 height 18
